Goal: Information Seeking & Learning: Understand process/instructions

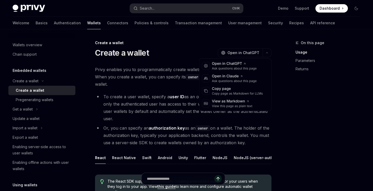
click at [265, 51] on button "button" at bounding box center [266, 52] width 9 height 9
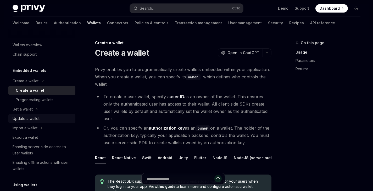
click at [33, 118] on div "Update a wallet" at bounding box center [26, 119] width 27 height 6
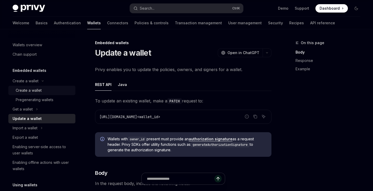
click at [41, 90] on div "Create a wallet" at bounding box center [29, 90] width 26 height 6
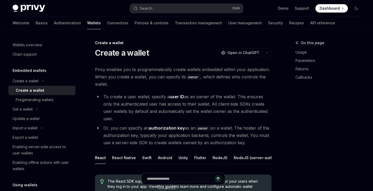
type textarea "*"
click at [271, 54] on button "button" at bounding box center [266, 52] width 9 height 9
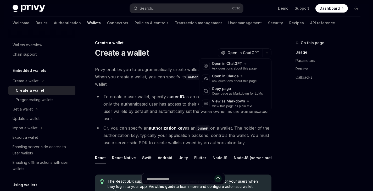
click at [356, 134] on div "On this page Usage Parameters Returns Callbacks" at bounding box center [324, 115] width 79 height 151
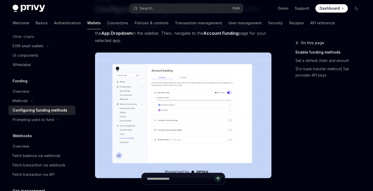
scroll to position [44, 0]
click at [201, 79] on img at bounding box center [183, 115] width 176 height 126
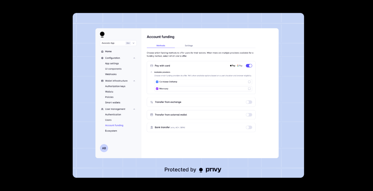
click at [244, 95] on img at bounding box center [188, 95] width 231 height 165
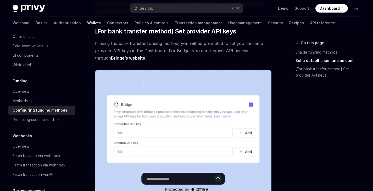
scroll to position [535, 0]
